Goal: Task Accomplishment & Management: Manage account settings

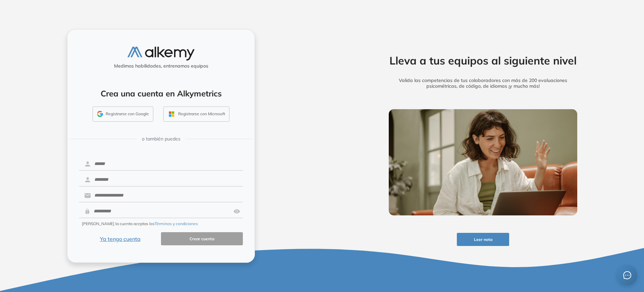
click at [120, 238] on button "Ya tengo cuenta" at bounding box center [120, 238] width 82 height 13
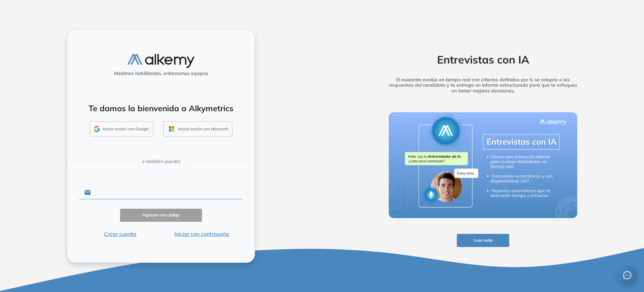
click at [123, 190] on input "text" at bounding box center [167, 192] width 152 height 13
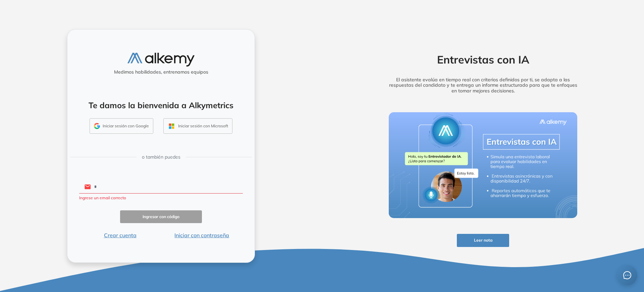
type input "**********"
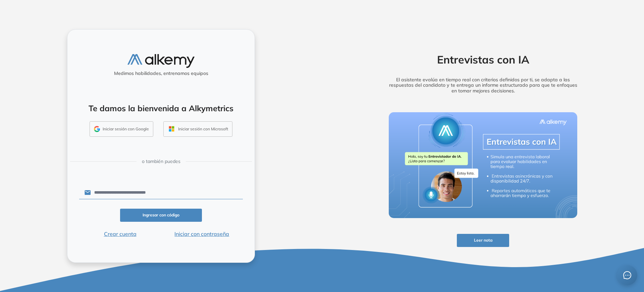
click at [208, 235] on button "Iniciar con contraseña" at bounding box center [202, 233] width 82 height 8
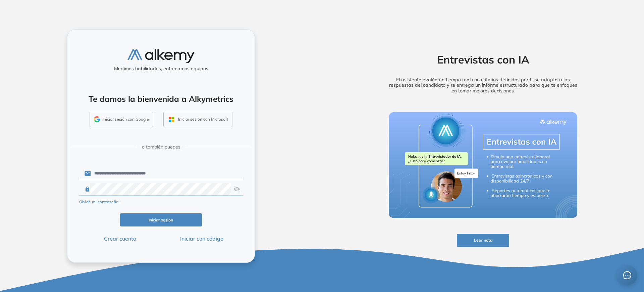
click button "Iniciar sesión" at bounding box center [161, 219] width 82 height 13
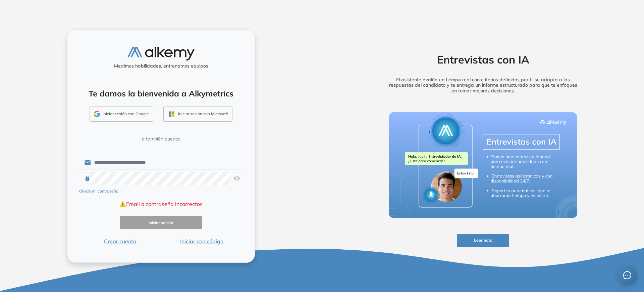
click at [239, 181] on img at bounding box center [237, 178] width 7 height 13
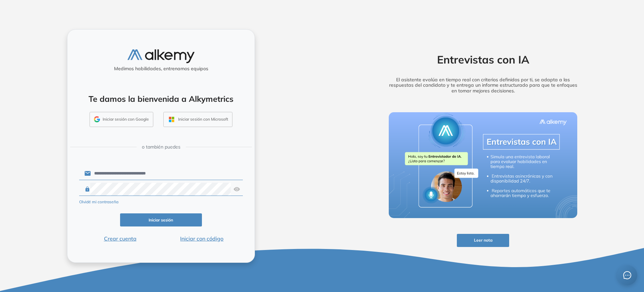
click button "Iniciar sesión" at bounding box center [161, 219] width 82 height 13
